Goal: Task Accomplishment & Management: Manage account settings

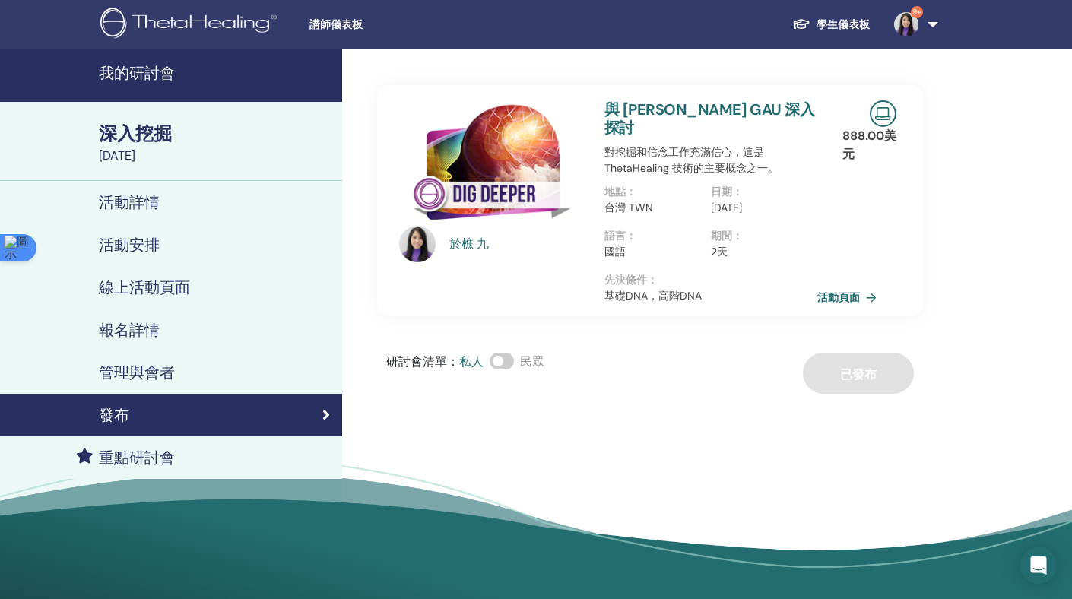
click at [150, 71] on font "我的研討會" at bounding box center [137, 73] width 76 height 20
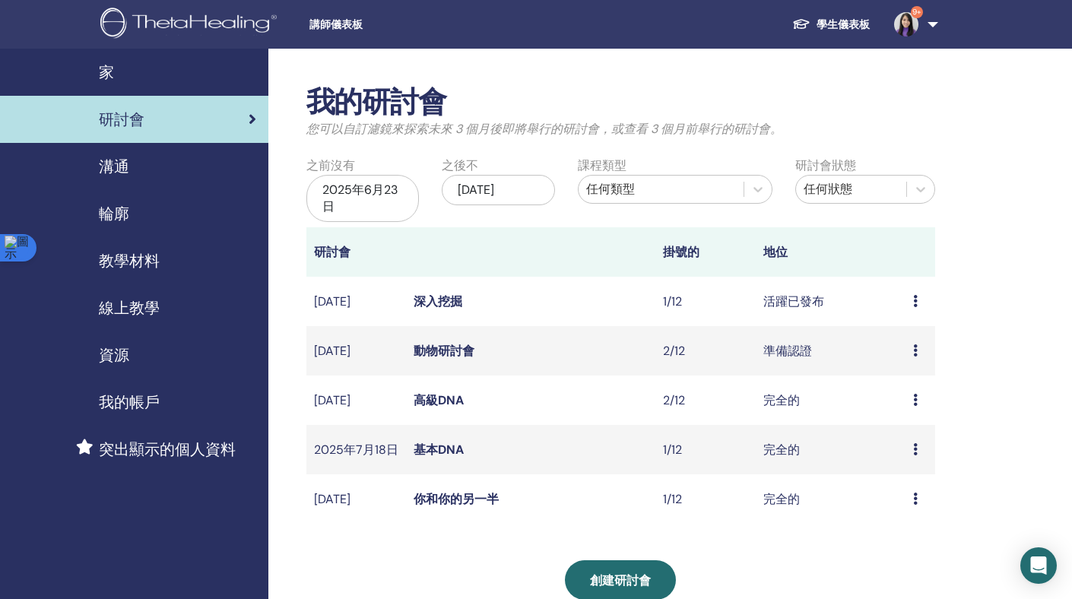
click at [915, 357] on icon at bounding box center [915, 350] width 5 height 12
click at [803, 359] on font "準備認證" at bounding box center [787, 351] width 49 height 16
drag, startPoint x: 448, startPoint y: 351, endPoint x: 477, endPoint y: 351, distance: 28.9
click at [448, 351] on font "動物研討會" at bounding box center [444, 351] width 61 height 16
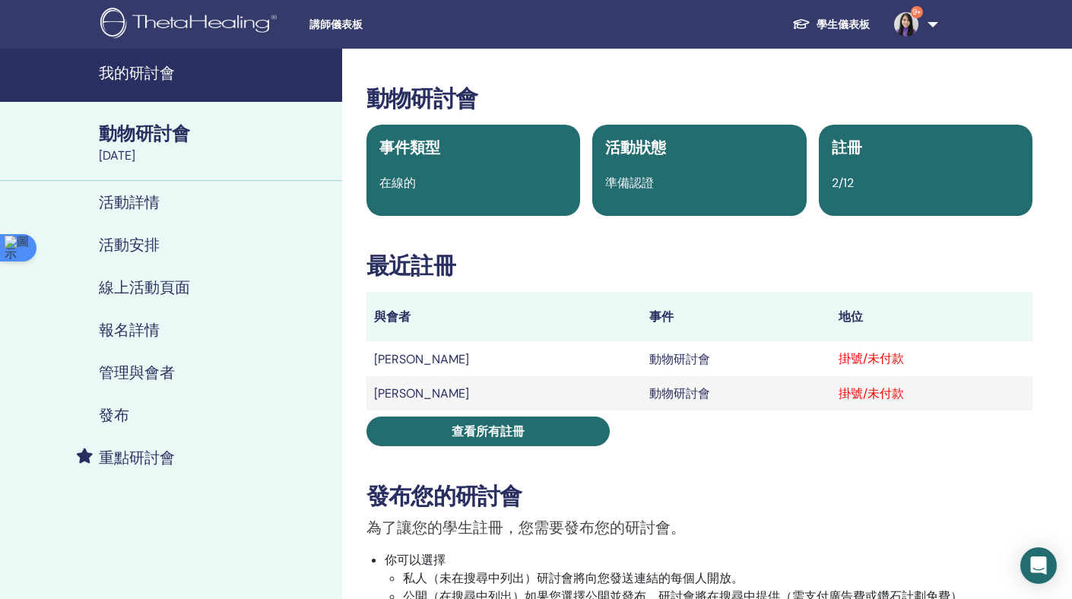
click at [146, 375] on font "管理與會者" at bounding box center [137, 373] width 76 height 20
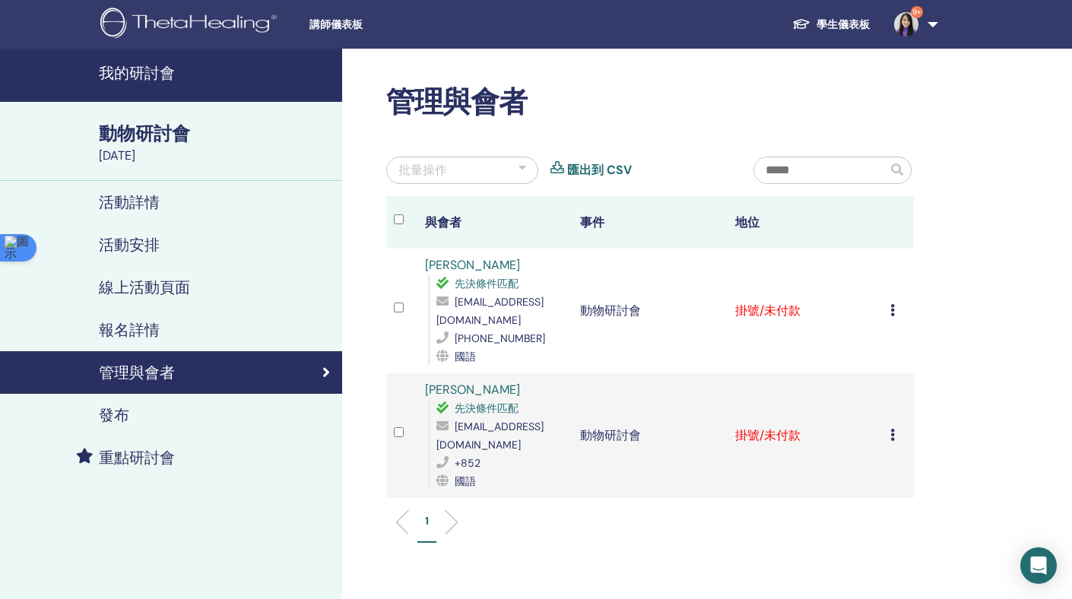
click at [896, 310] on div "取消註冊 不自動認證 標記為已付款 標記為未付款 標記為缺席 完成並證明 下載證書" at bounding box center [898, 311] width 16 height 18
click at [896, 436] on font "完成並證明" at bounding box center [891, 438] width 61 height 16
click at [892, 434] on icon at bounding box center [892, 435] width 5 height 12
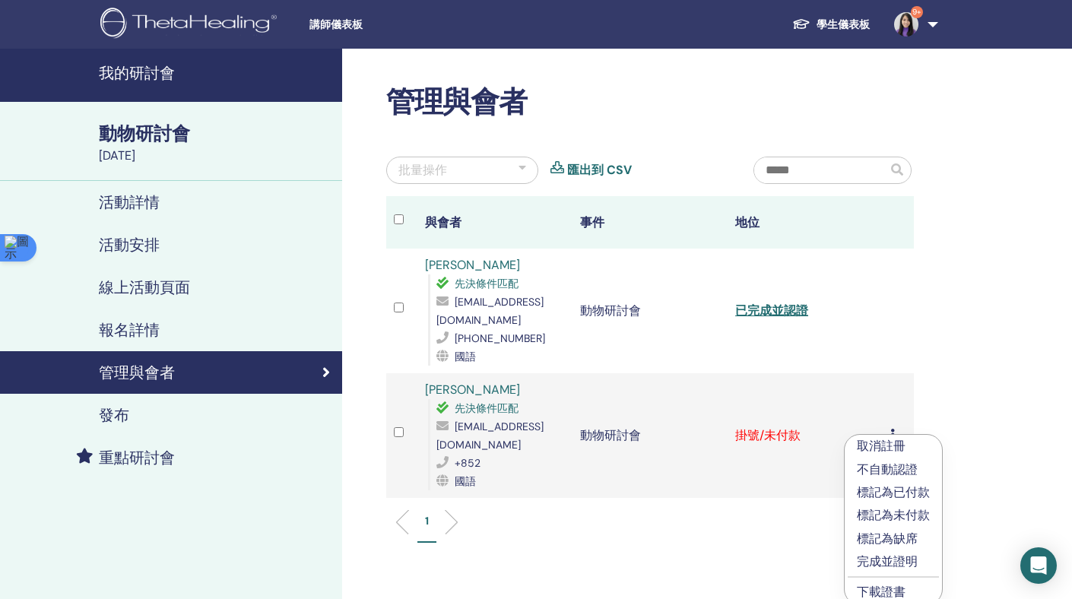
click at [887, 565] on font "完成並證明" at bounding box center [887, 562] width 61 height 16
